Goal: Information Seeking & Learning: Learn about a topic

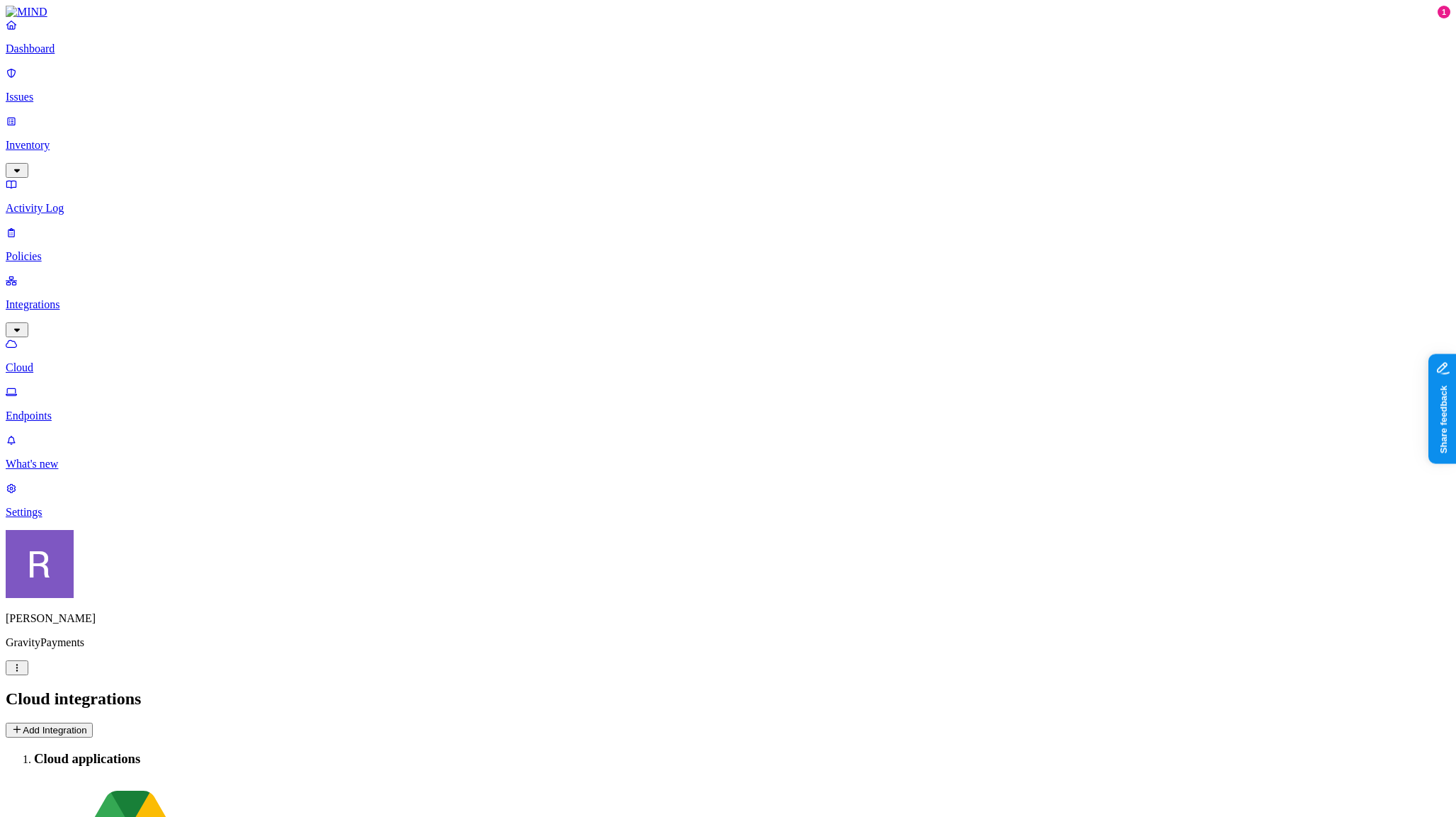
click at [59, 250] on p "Policies" at bounding box center [728, 256] width 1445 height 13
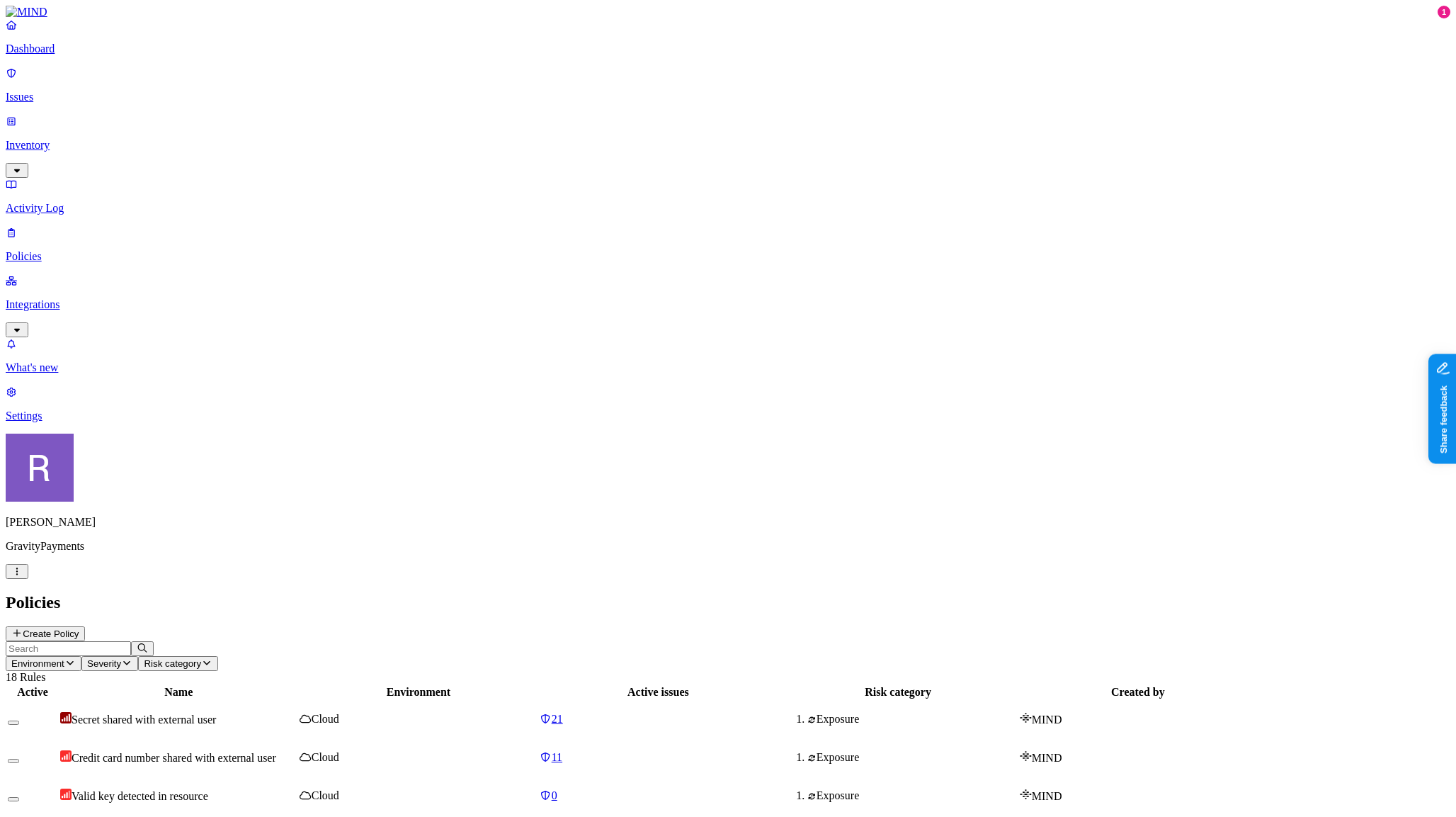
click at [73, 91] on p "Issues" at bounding box center [728, 97] width 1445 height 13
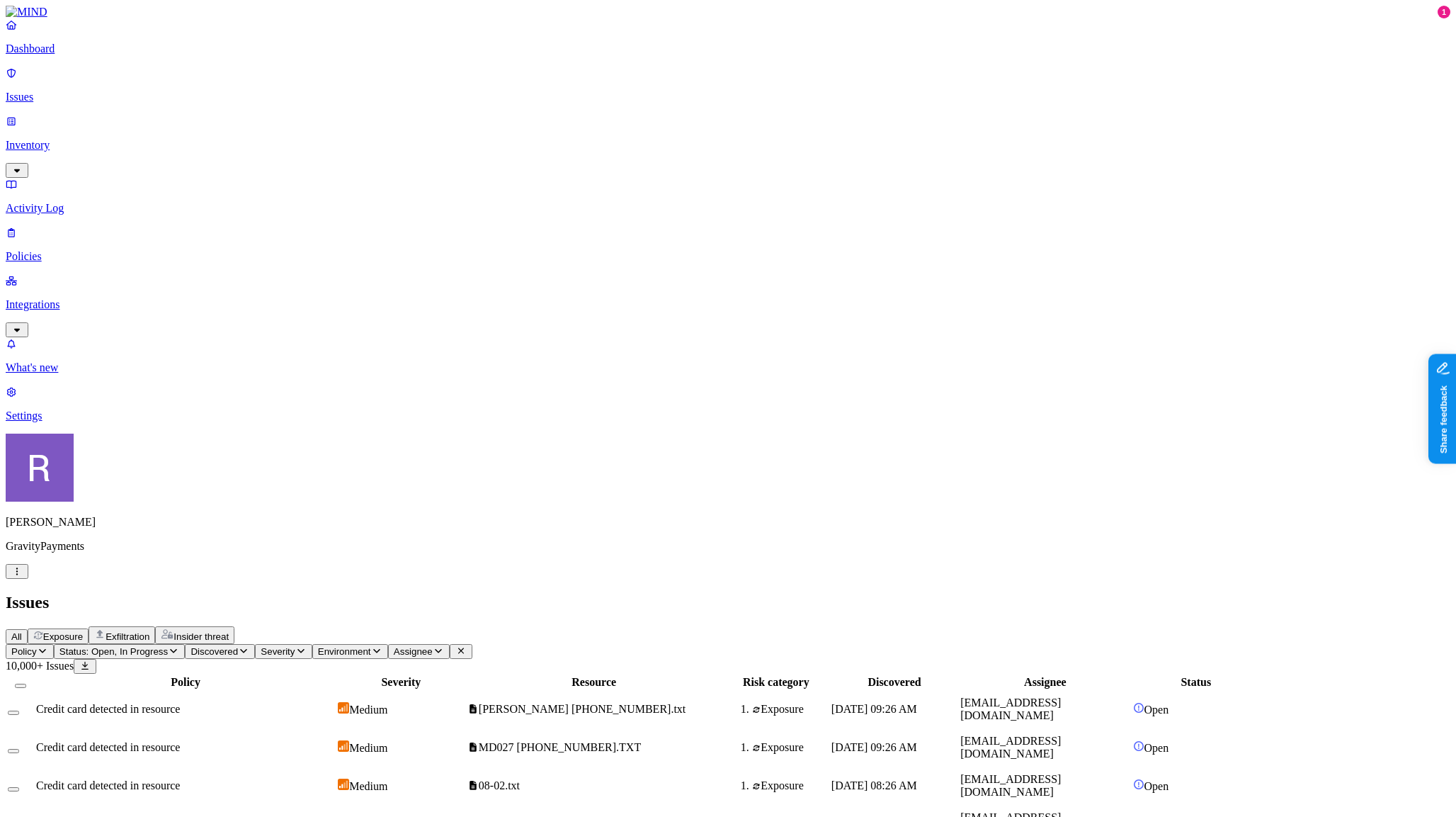
click at [70, 250] on p "Policies" at bounding box center [728, 256] width 1445 height 13
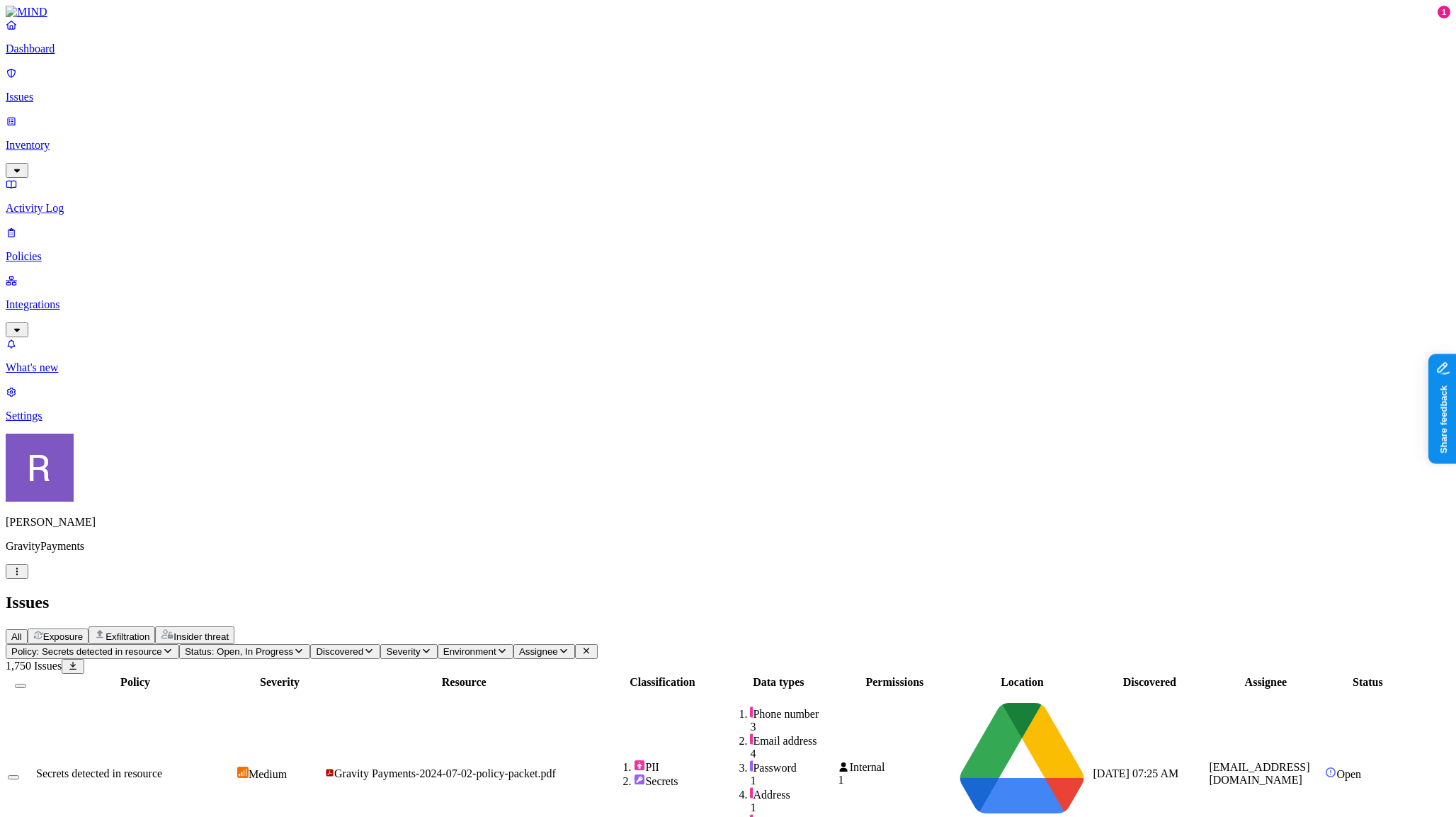
drag, startPoint x: 1411, startPoint y: 476, endPoint x: 1397, endPoint y: 480, distance: 14.6
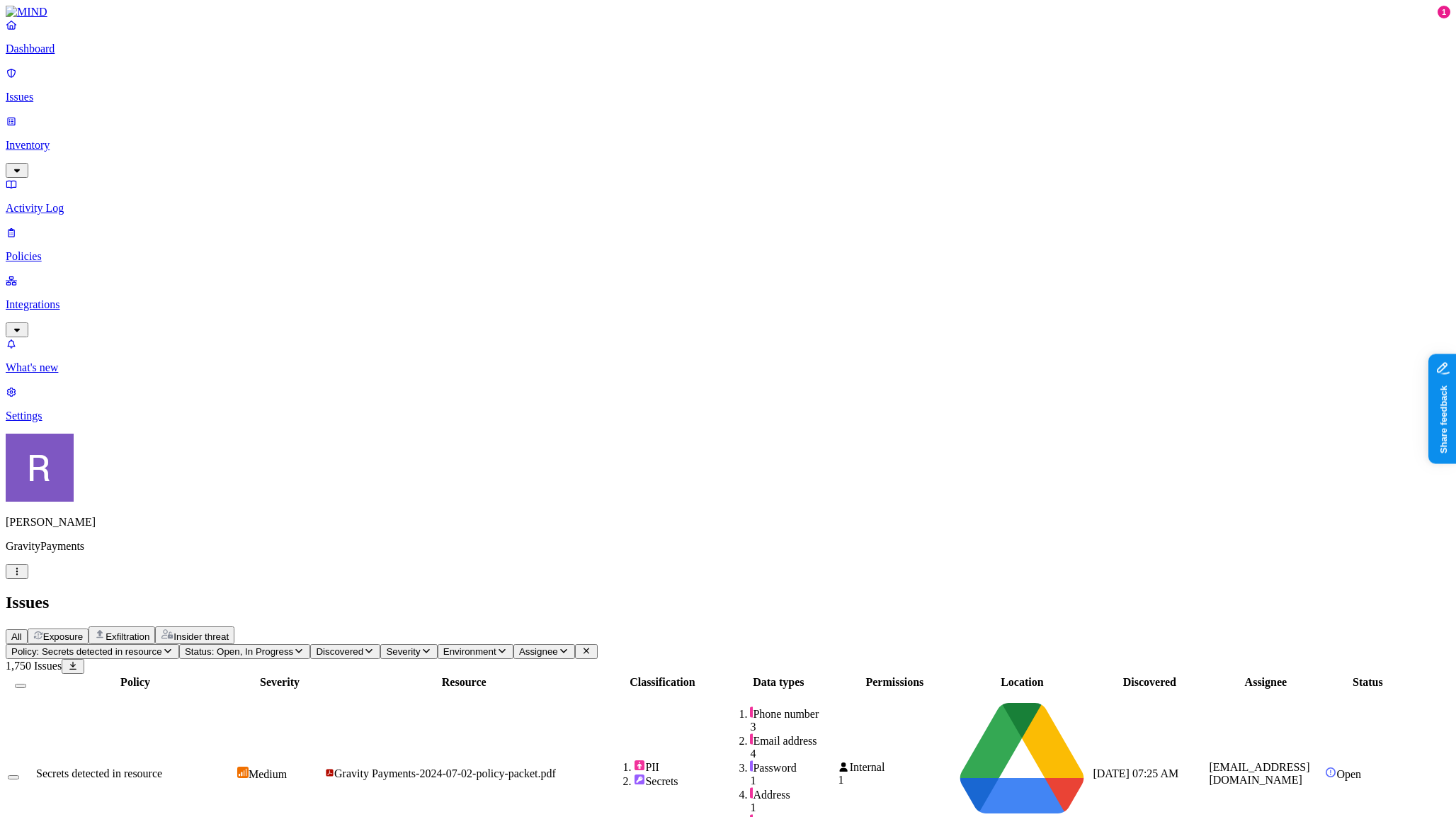
click at [556, 767] on span "Gravity Payments-2024-07-02-policy-packet.pdf" at bounding box center [445, 773] width 222 height 12
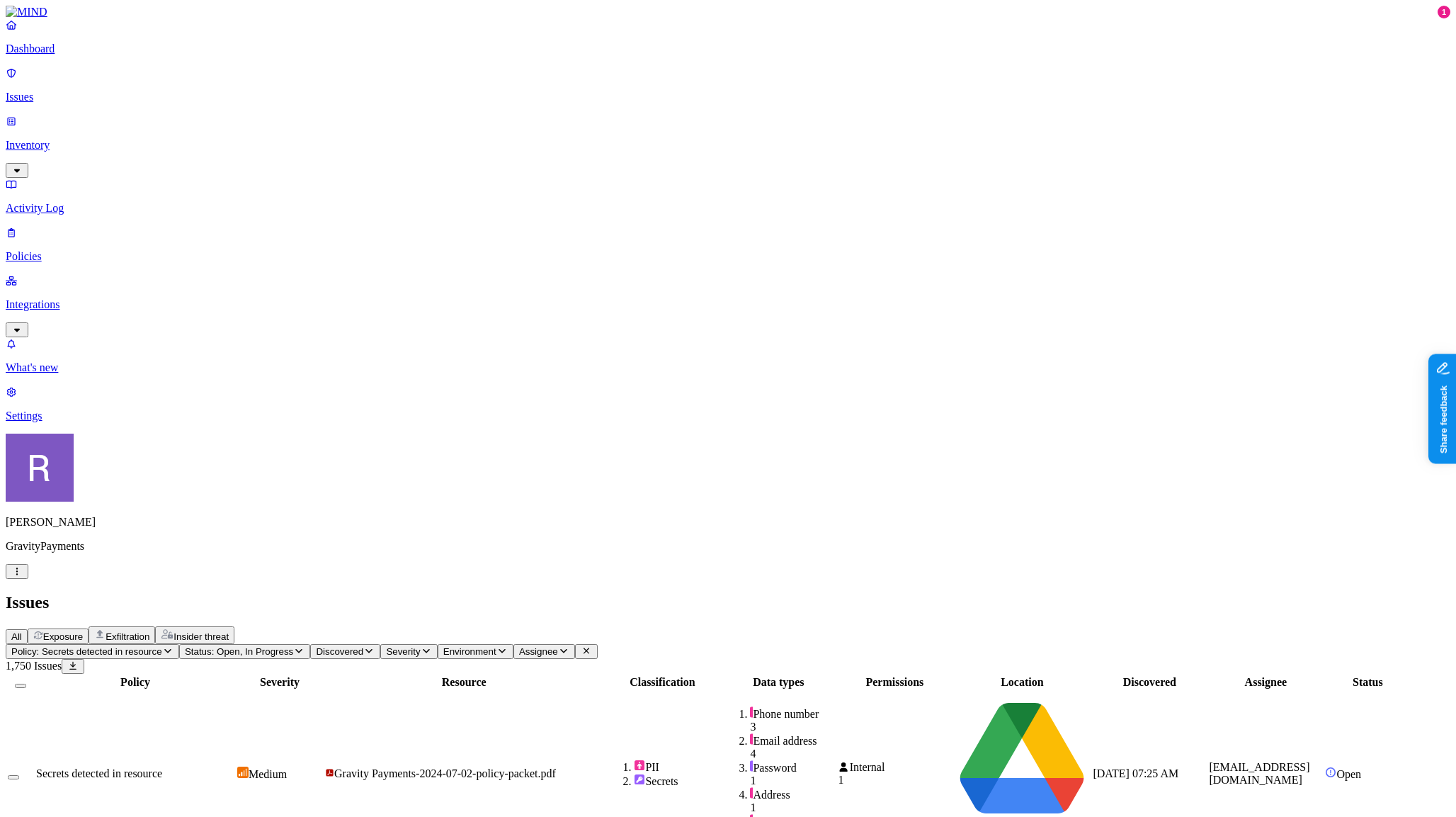
click at [75, 226] on link "Policies" at bounding box center [728, 244] width 1445 height 37
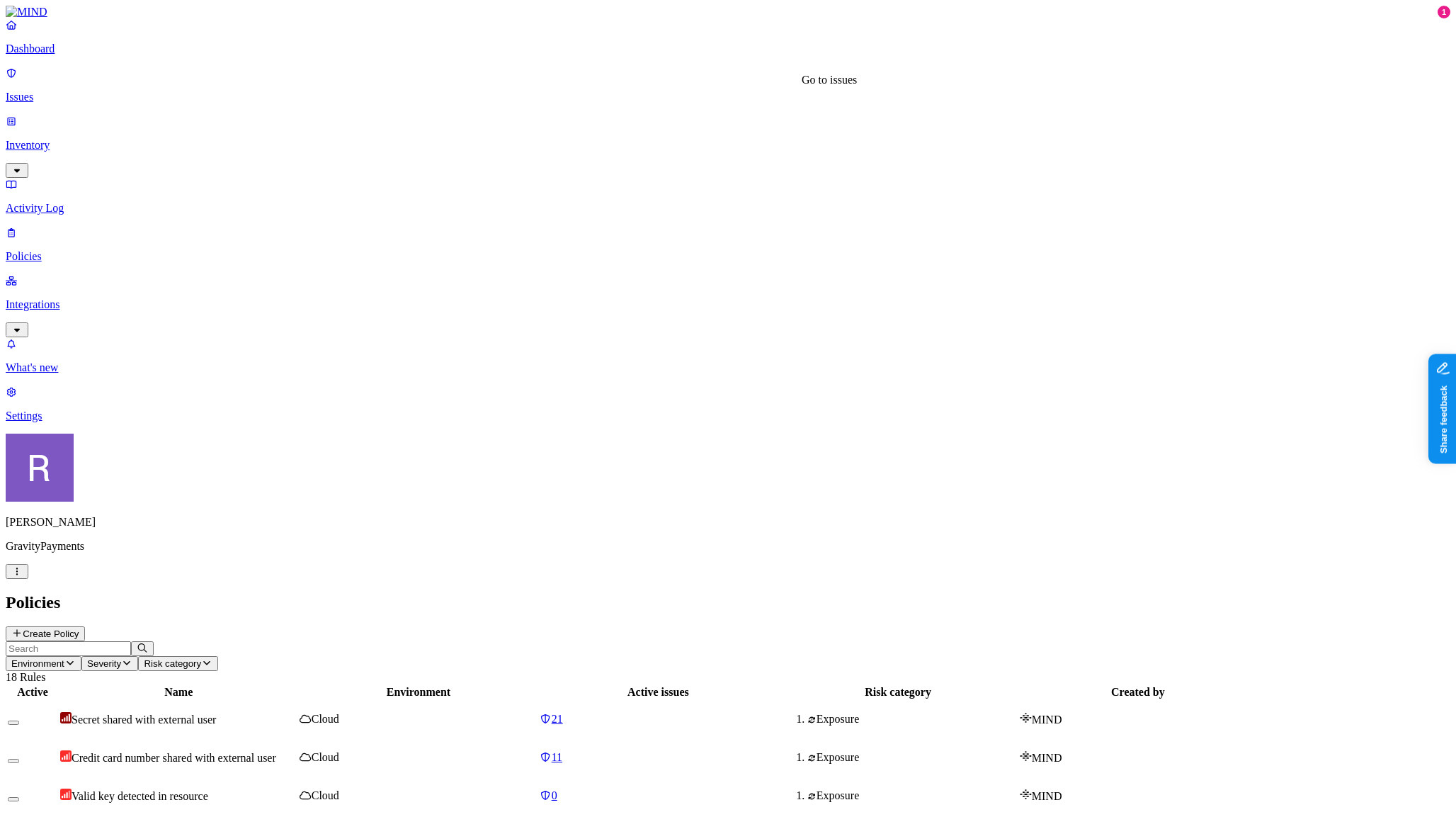
click at [776, 712] on div "21" at bounding box center [658, 719] width 237 height 13
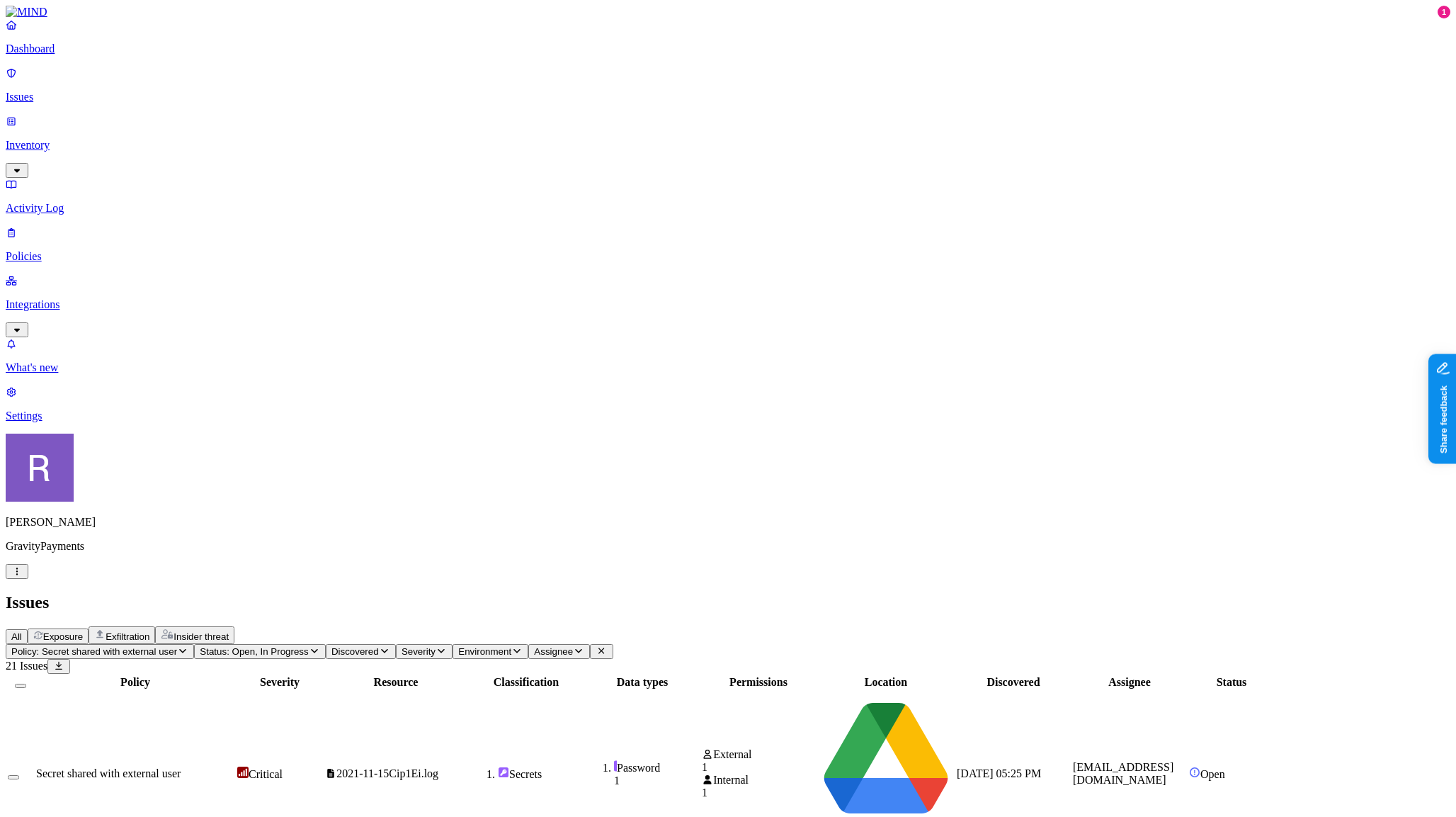
click at [80, 250] on p "Policies" at bounding box center [728, 256] width 1445 height 13
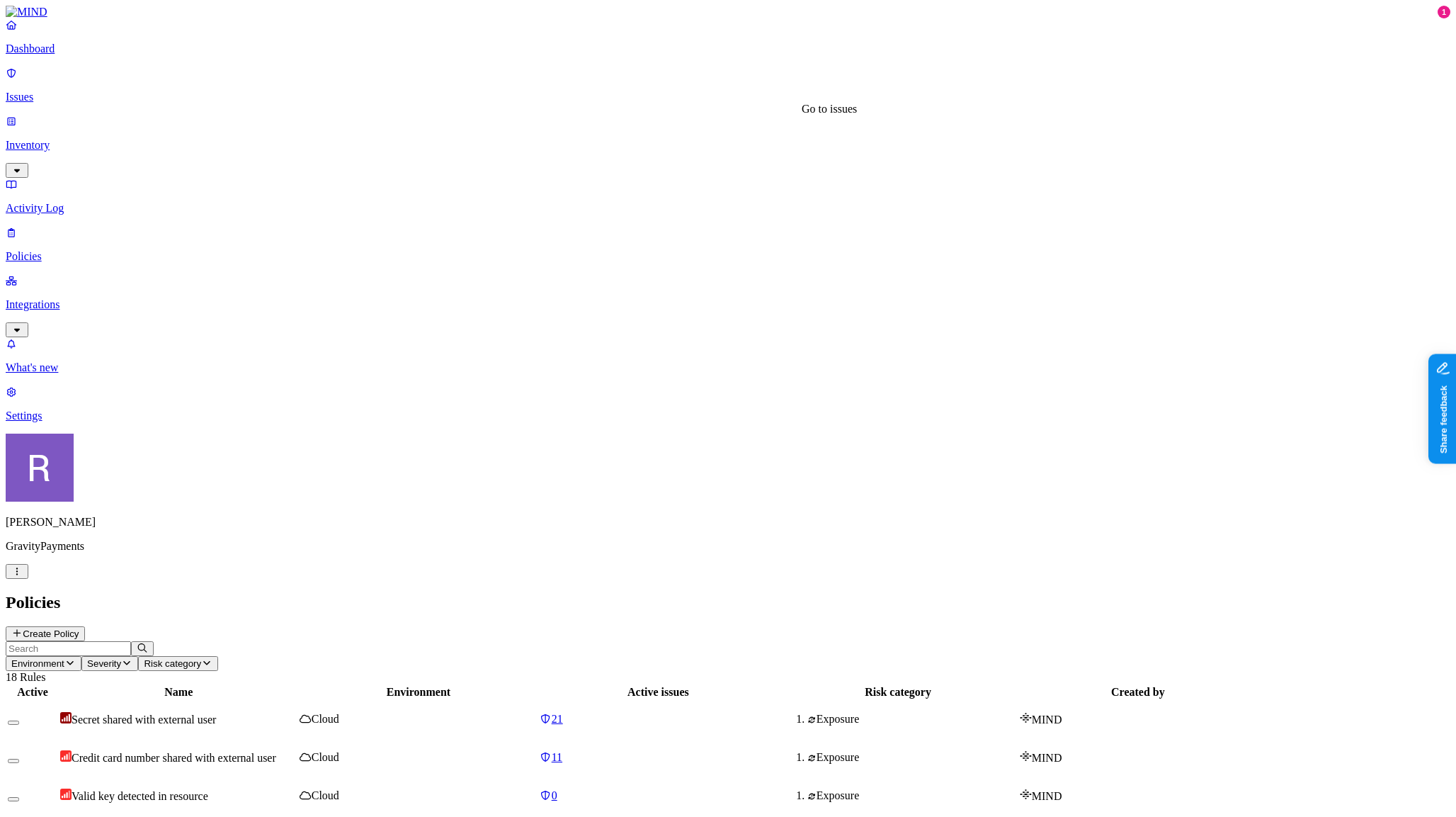
click at [747, 751] on div "11" at bounding box center [658, 757] width 237 height 13
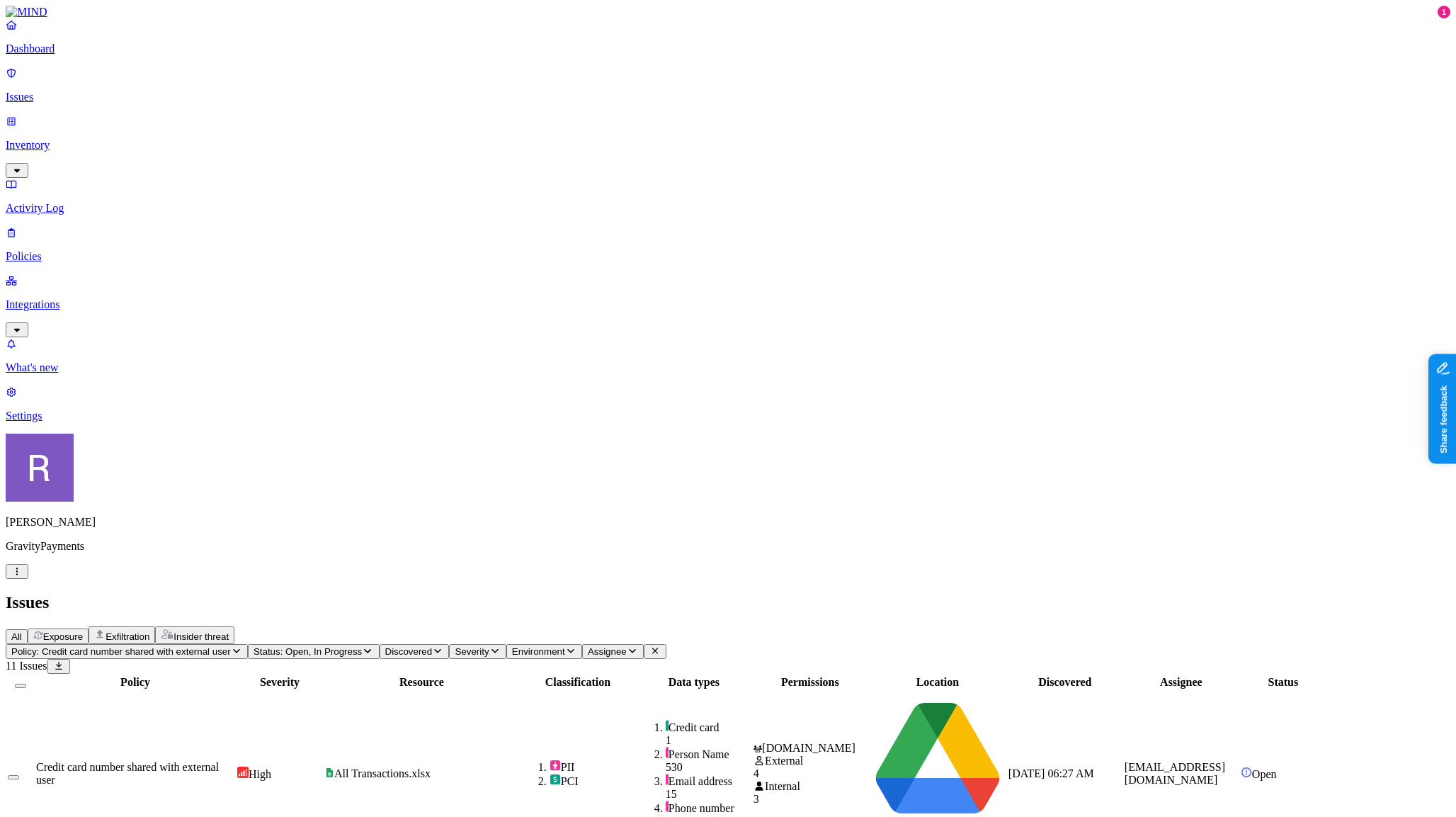
click at [68, 139] on p "Inventory" at bounding box center [728, 145] width 1445 height 13
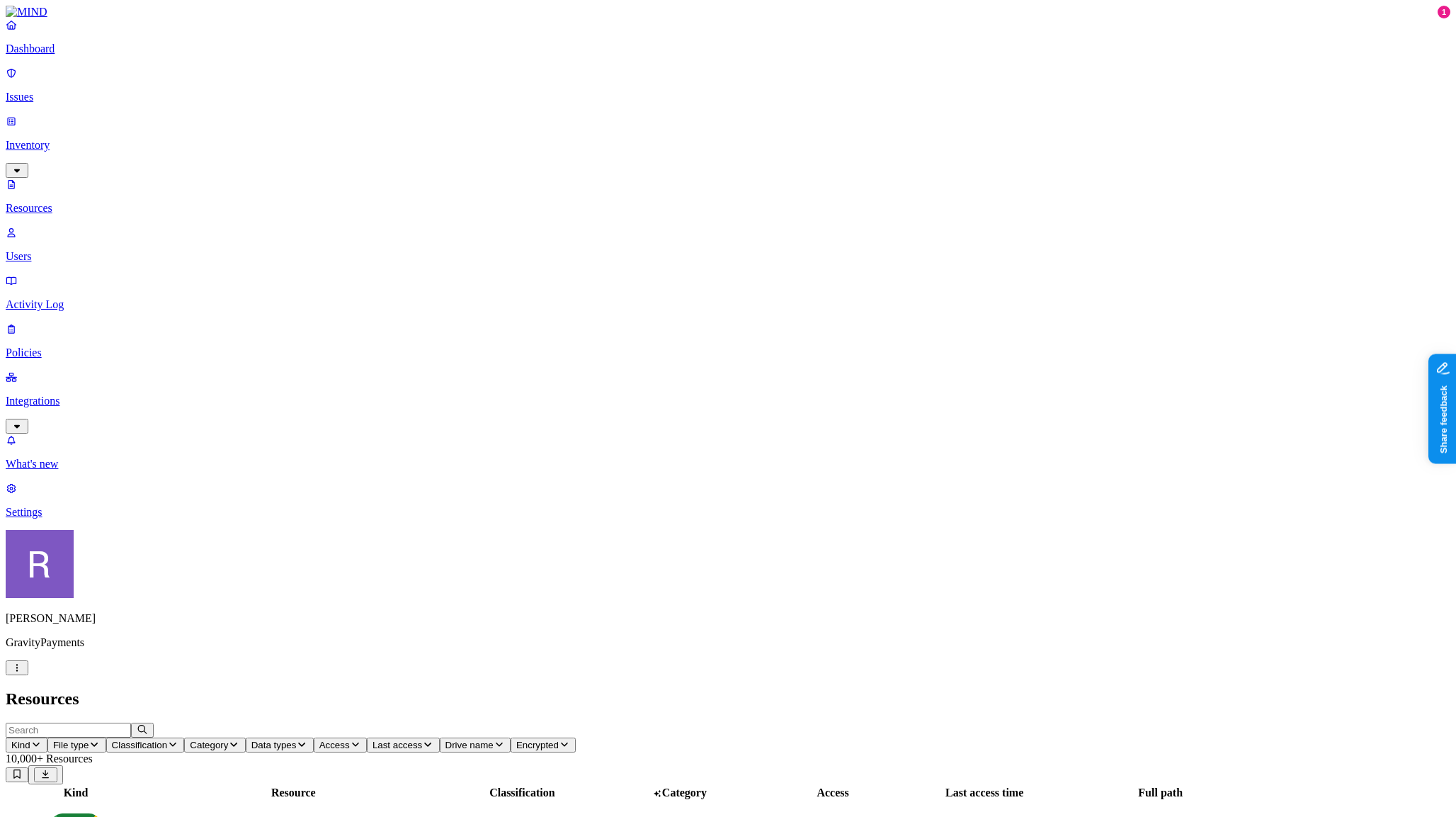
click at [176, 742] on icon "button" at bounding box center [172, 744] width 7 height 4
click at [423, 163] on div "Secrets" at bounding box center [423, 176] width 0 height 27
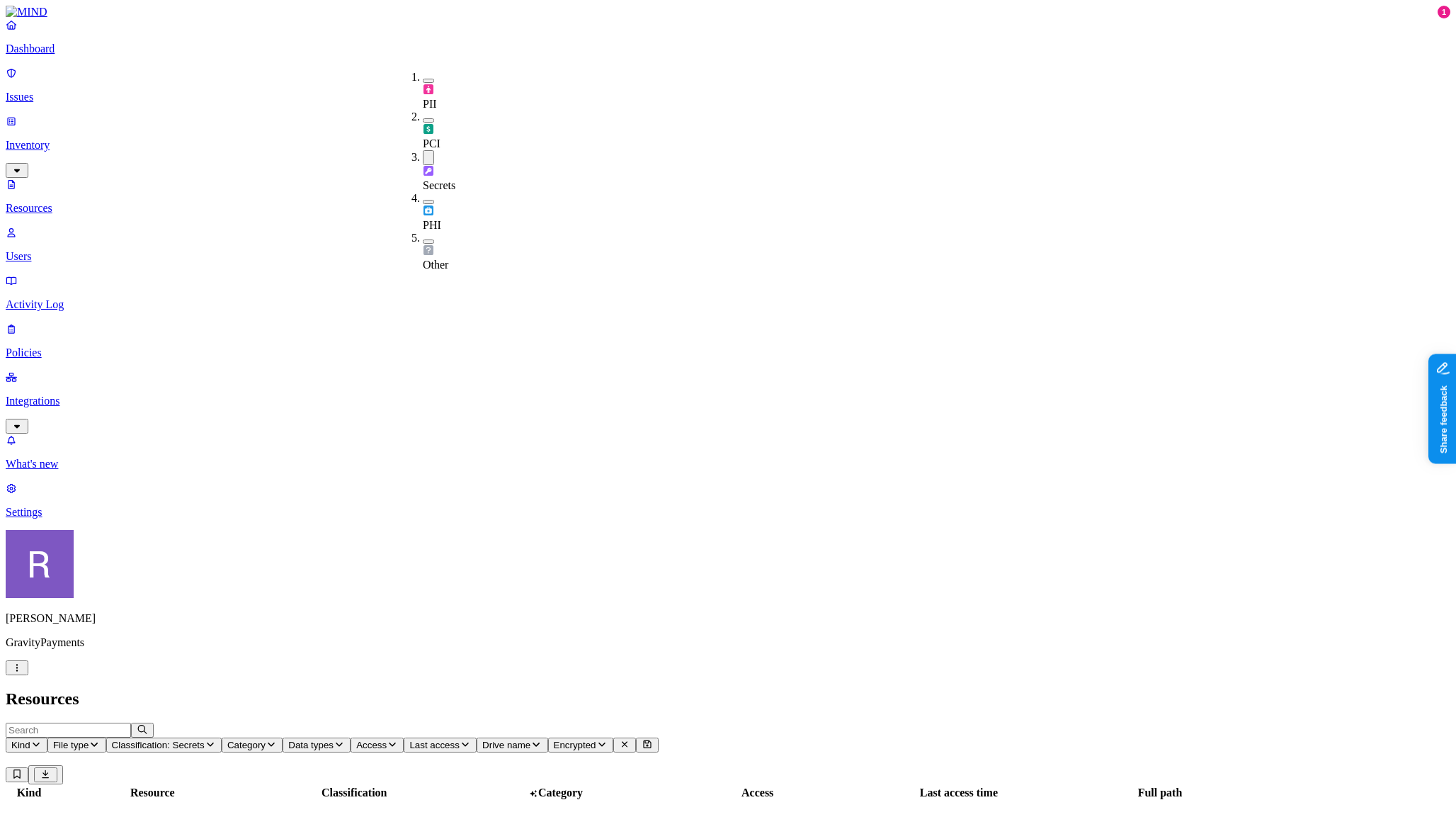
click at [659, 689] on h2 "Resources" at bounding box center [728, 699] width 1445 height 19
